Goal: Find specific page/section: Find specific page/section

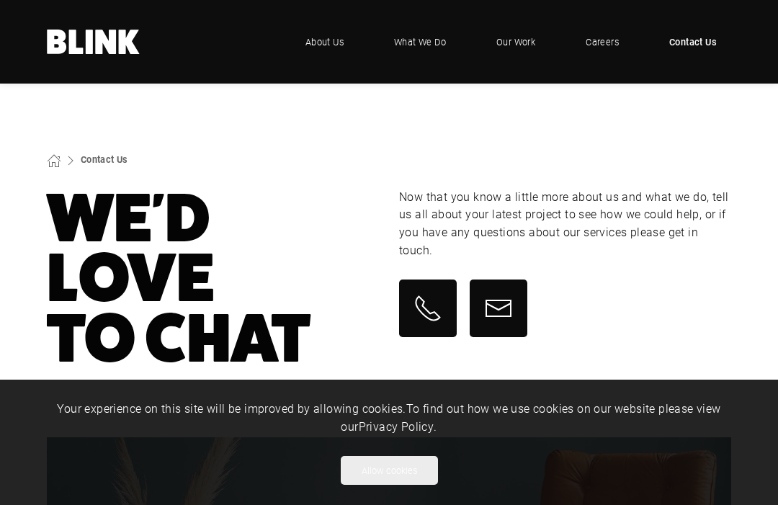
click at [328, 46] on span "About Us" at bounding box center [325, 42] width 38 height 14
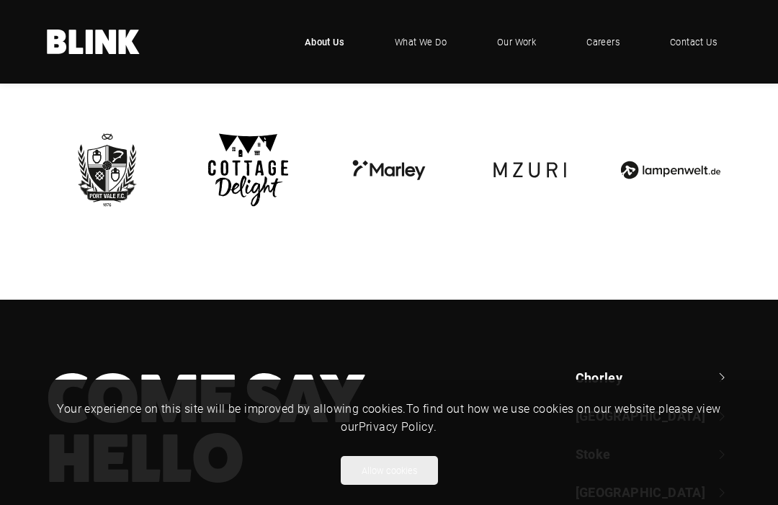
scroll to position [2793, 0]
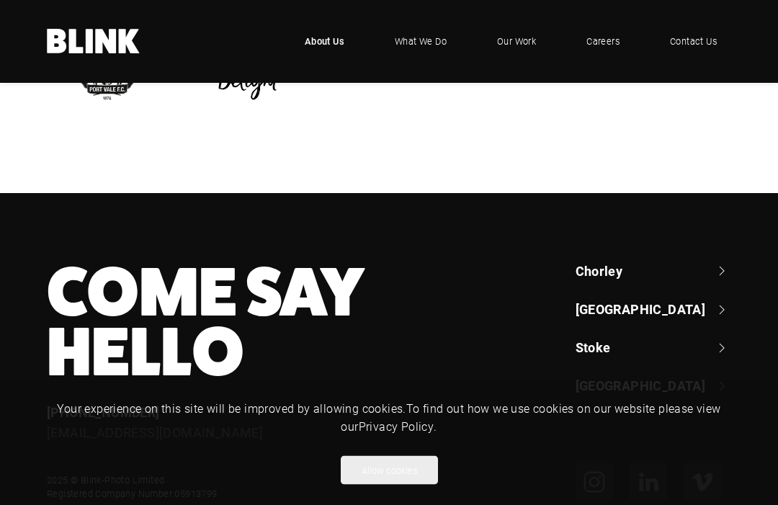
click at [731, 263] on link "Chorley" at bounding box center [654, 272] width 156 height 18
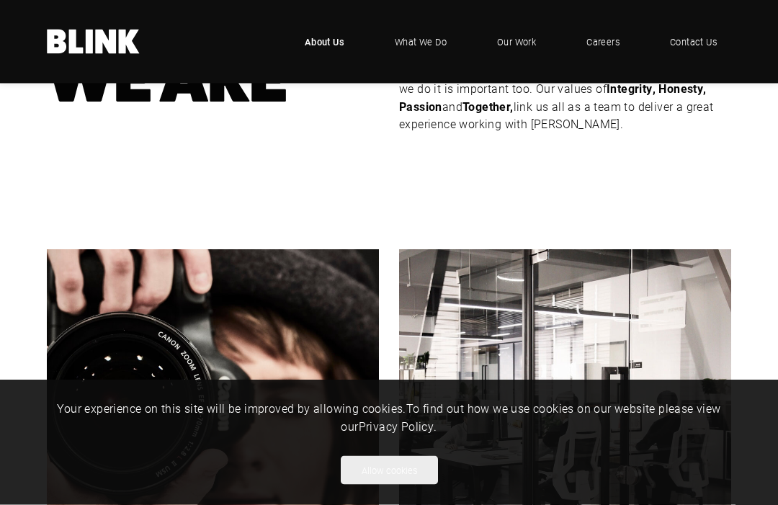
scroll to position [166, 0]
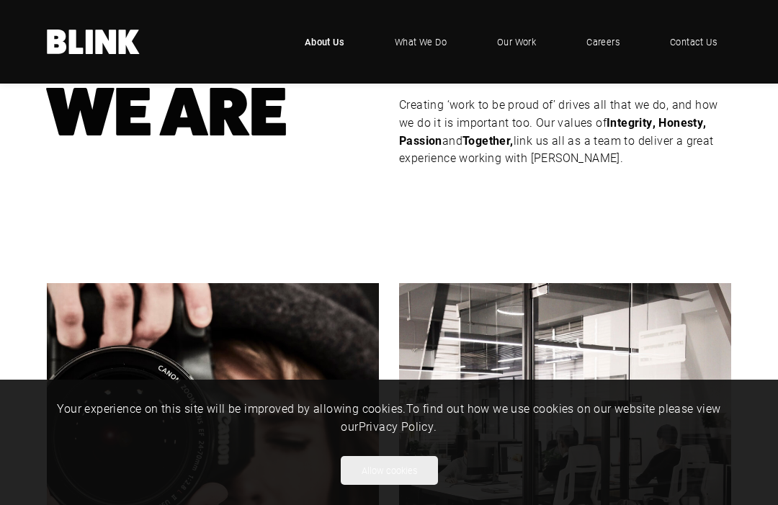
click at [421, 35] on span "What We Do" at bounding box center [421, 42] width 52 height 14
